Goal: Navigation & Orientation: Find specific page/section

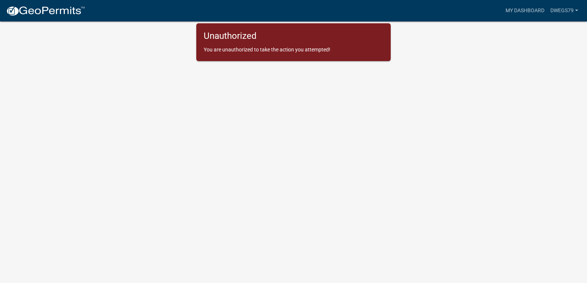
scroll to position [9, 0]
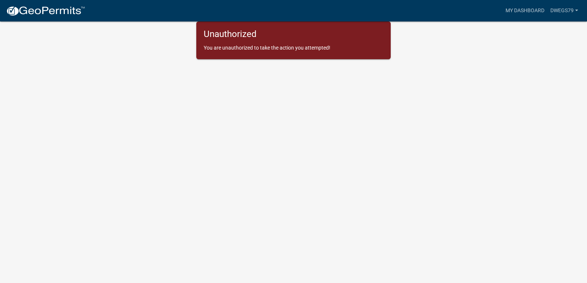
click at [272, 44] on div "Unauthorized You are unauthorized to take the action you attempted!" at bounding box center [293, 40] width 194 height 38
click at [272, 44] on p "You are unauthorized to take the action you attempted!" at bounding box center [294, 48] width 180 height 8
